Goal: Task Accomplishment & Management: Use online tool/utility

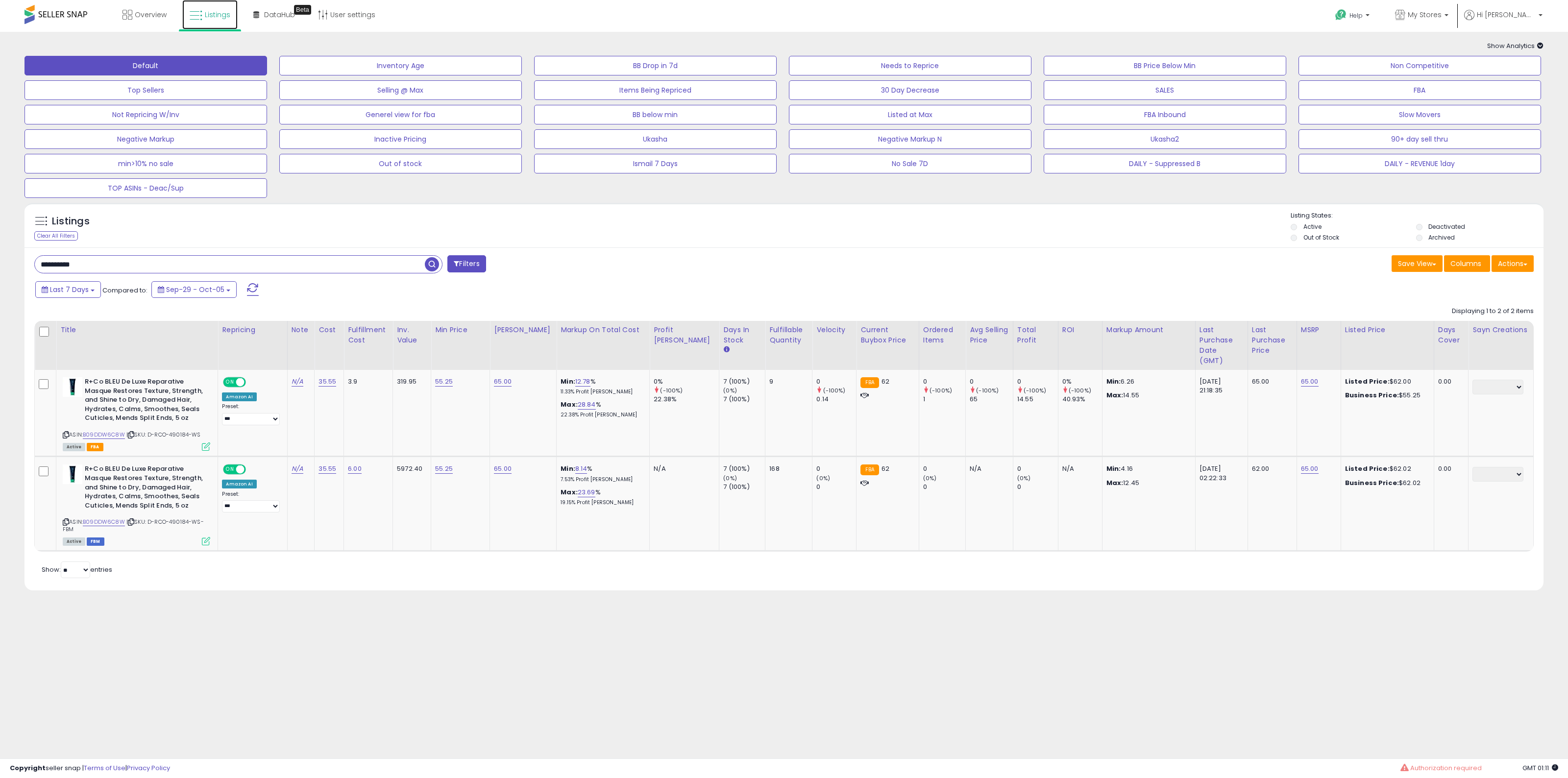
click at [215, 23] on link "Listings" at bounding box center [210, 15] width 56 height 30
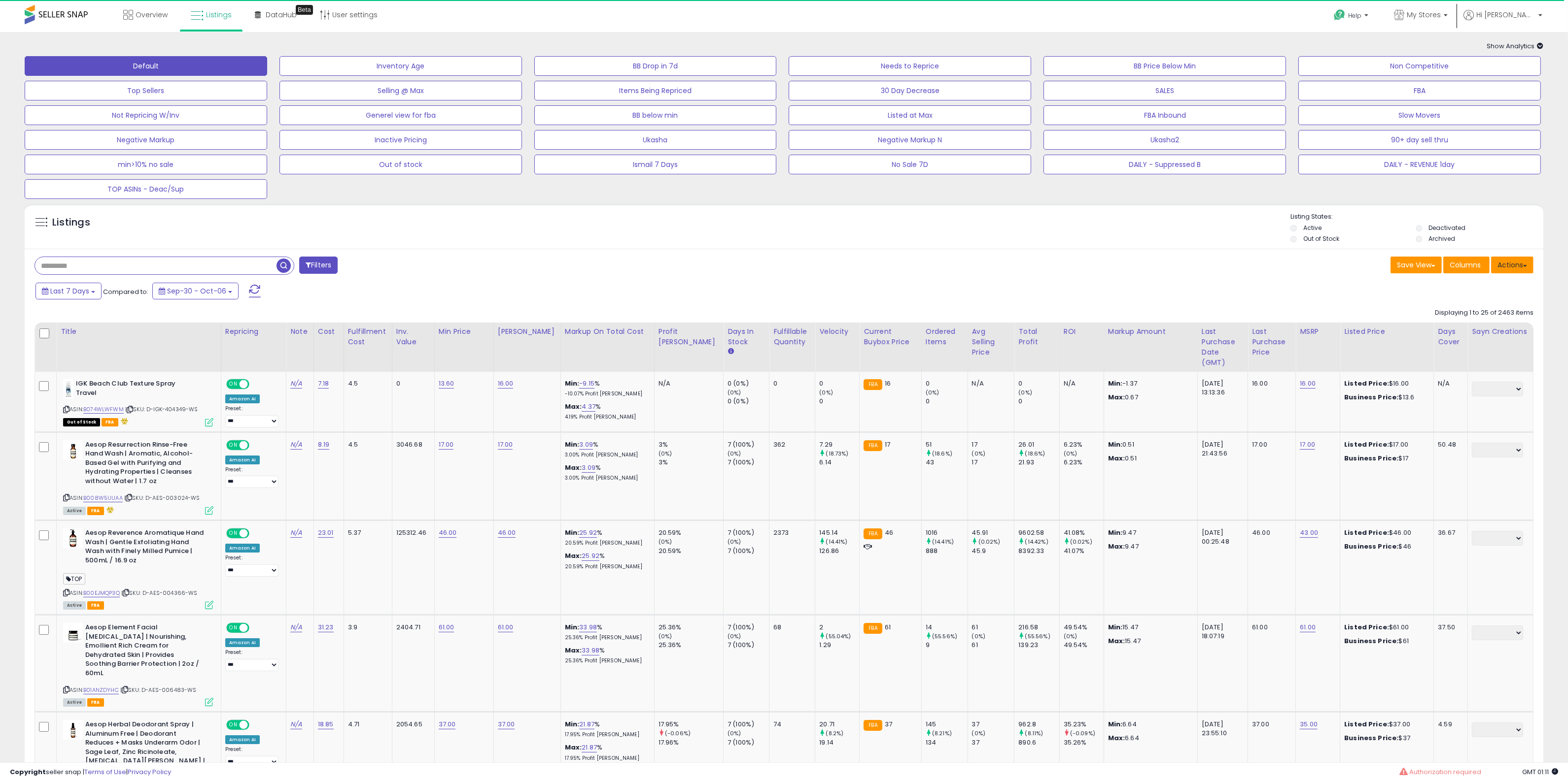
click at [1517, 269] on button "Actions" at bounding box center [1512, 265] width 43 height 17
click at [1501, 278] on link "Import" at bounding box center [1472, 286] width 108 height 15
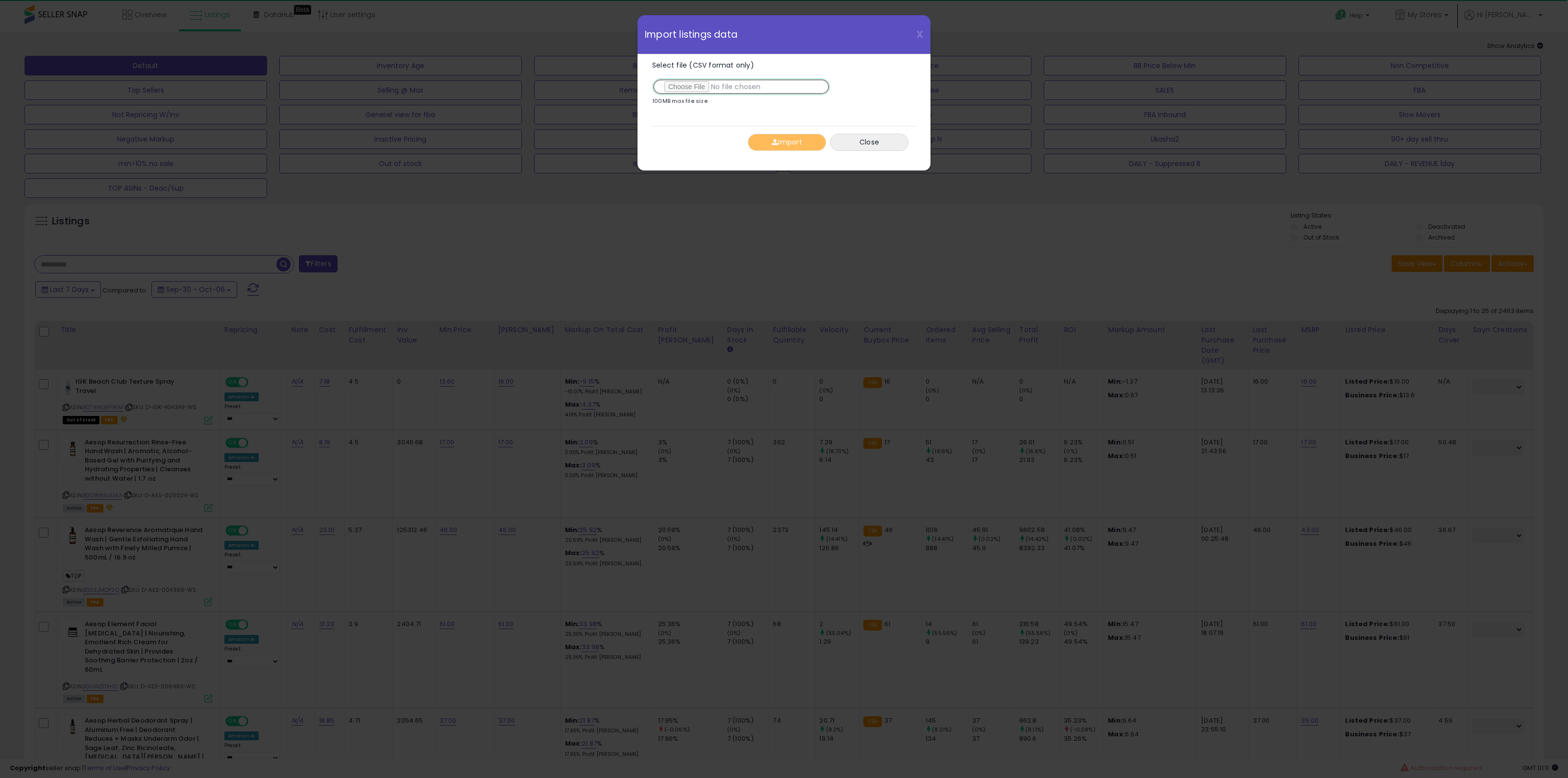
click at [675, 86] on input "Select file (CSV format only)" at bounding box center [740, 87] width 178 height 16
type input "**********"
click at [789, 142] on button "Import" at bounding box center [787, 142] width 78 height 17
